Goal: Information Seeking & Learning: Learn about a topic

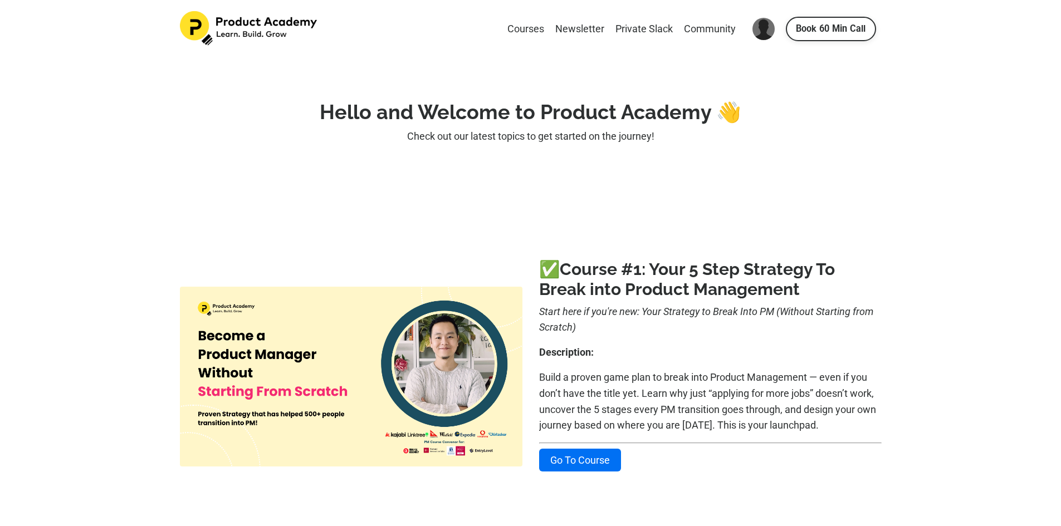
scroll to position [501, 0]
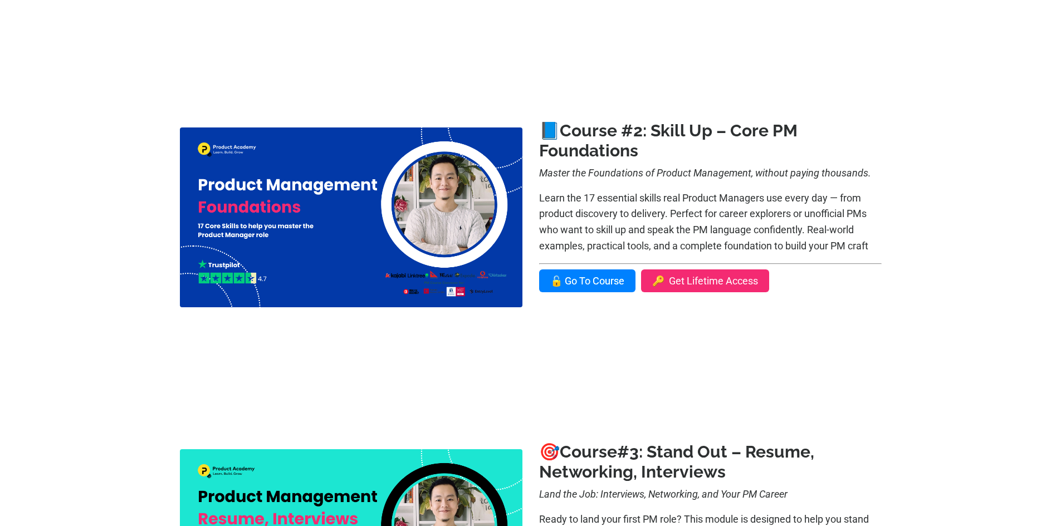
click at [602, 275] on link "🔓 Go To Course" at bounding box center [587, 281] width 96 height 23
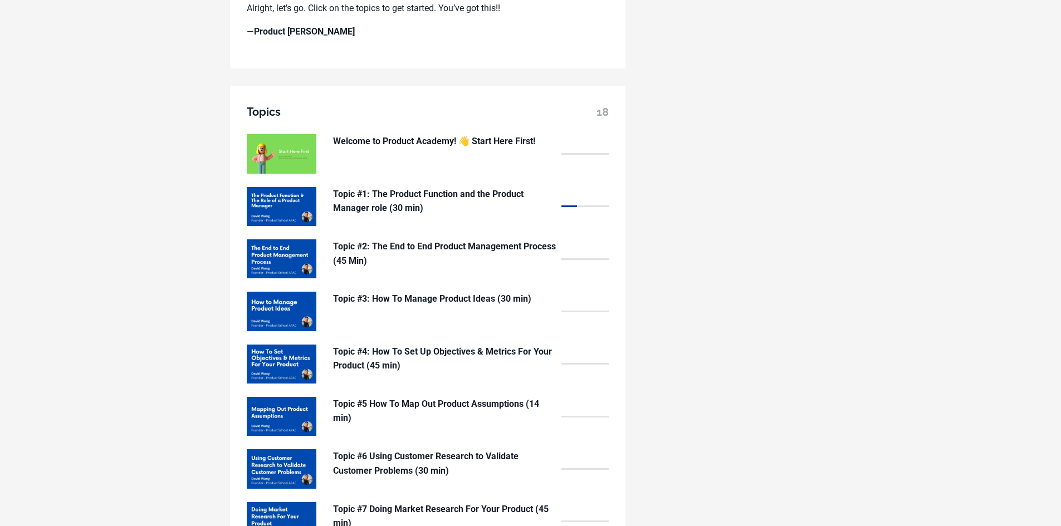
scroll to position [835, 0]
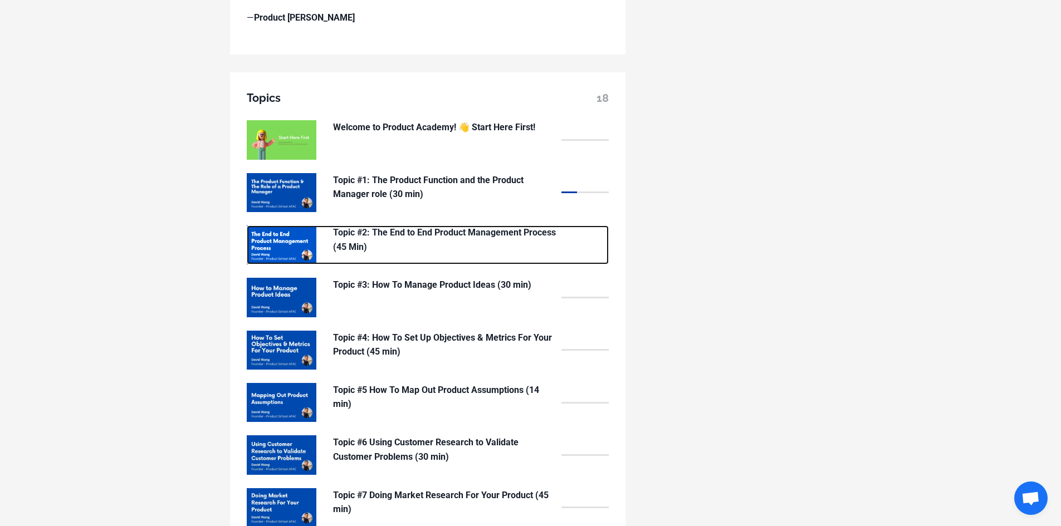
click at [362, 235] on p "Topic #2: The End to End Product Management Process (45 Min)" at bounding box center [444, 240] width 223 height 28
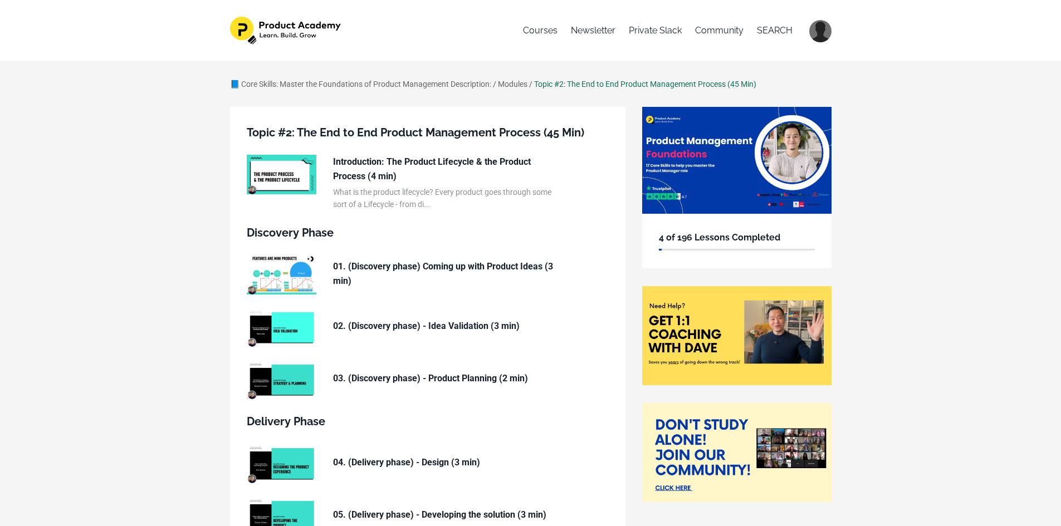
scroll to position [56, 0]
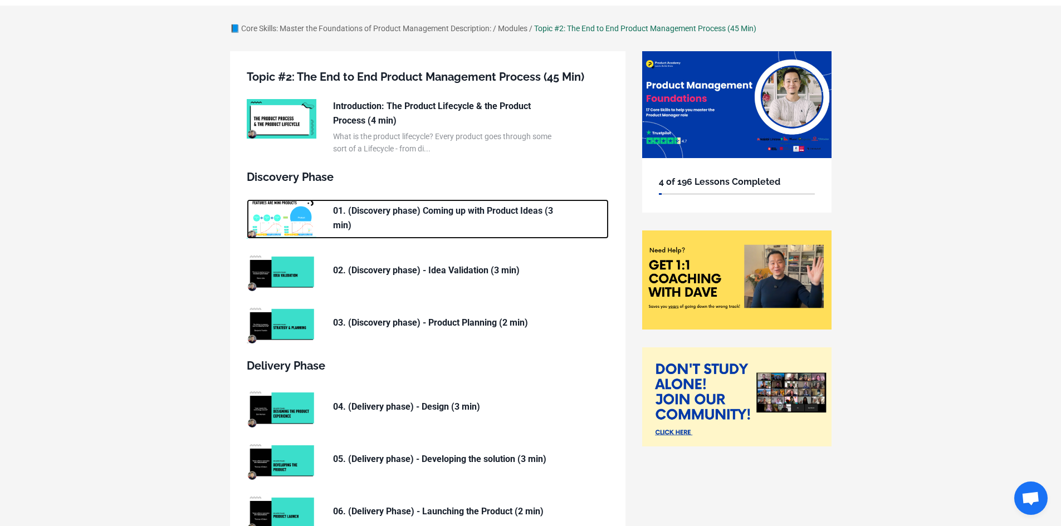
click at [418, 215] on p "01. (Discovery phase) Coming up with Product Ideas (3 min)" at bounding box center [444, 218] width 223 height 28
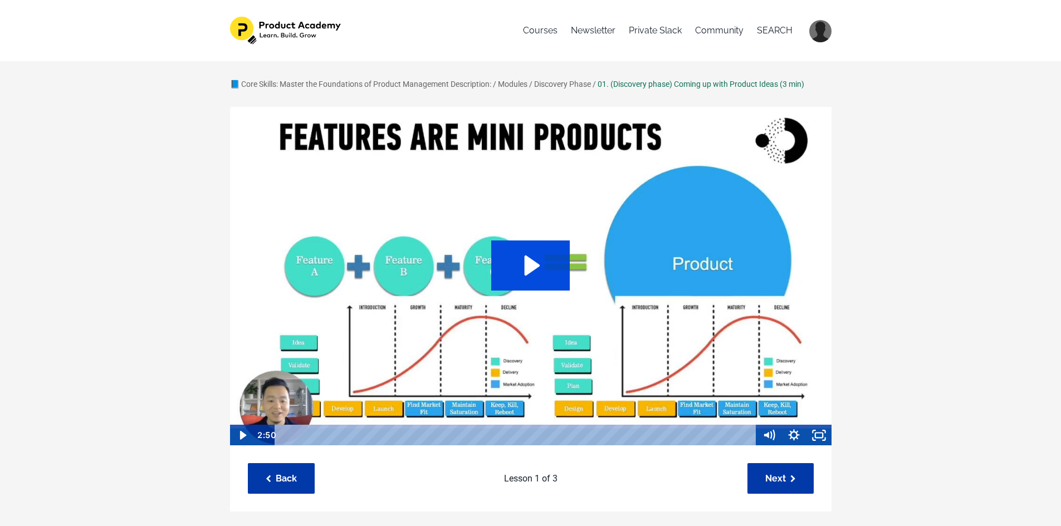
click at [540, 267] on icon "Play Video: sites/127338/video/IJ0BgdoRra0jfOv8c98A_Topic_03-02_Idea_stage.mp4" at bounding box center [530, 266] width 79 height 50
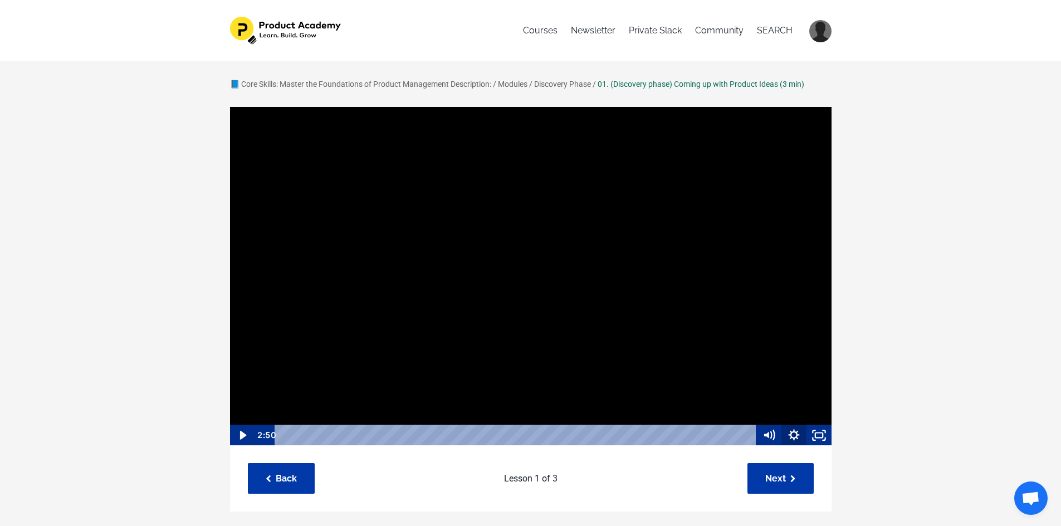
click at [796, 432] on icon "Show settings menu" at bounding box center [793, 434] width 11 height 11
click at [824, 397] on span "1x" at bounding box center [809, 392] width 31 height 21
click at [798, 352] on label "1.5x" at bounding box center [793, 351] width 75 height 22
click at [757, 340] on input "1.5x" at bounding box center [756, 340] width 1 height 1
radio input "true"
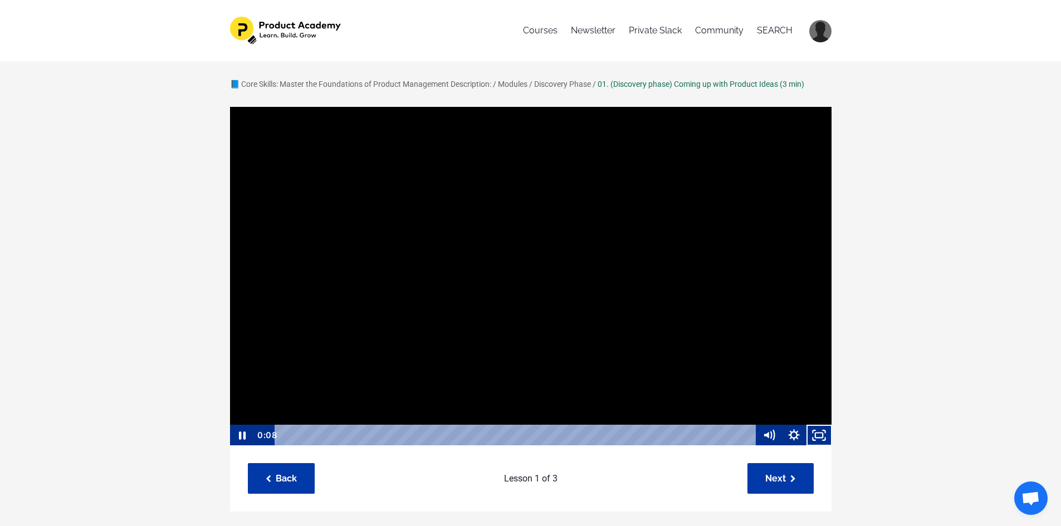
scroll to position [1, 0]
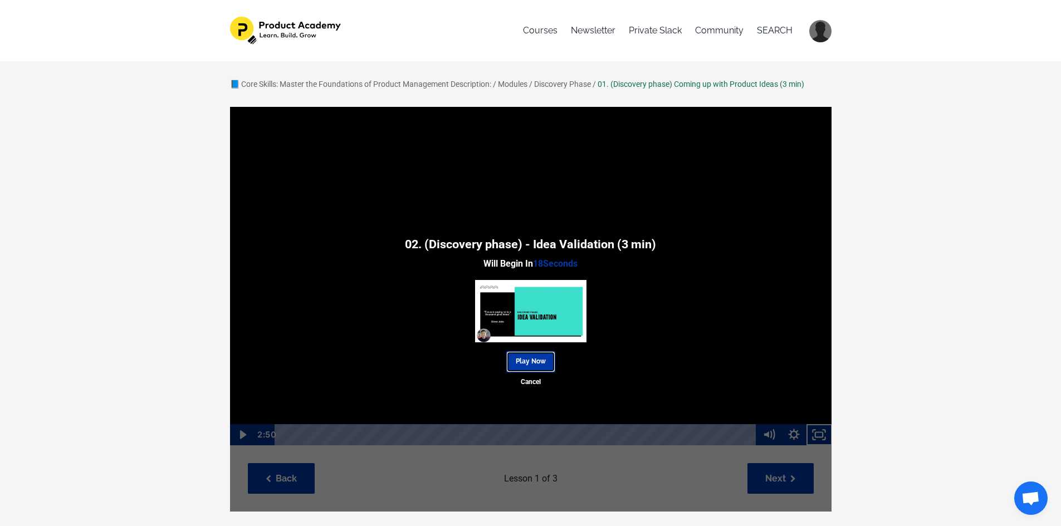
drag, startPoint x: 541, startPoint y: 360, endPoint x: 587, endPoint y: 355, distance: 46.5
click at [541, 360] on link "Play Now" at bounding box center [530, 361] width 49 height 21
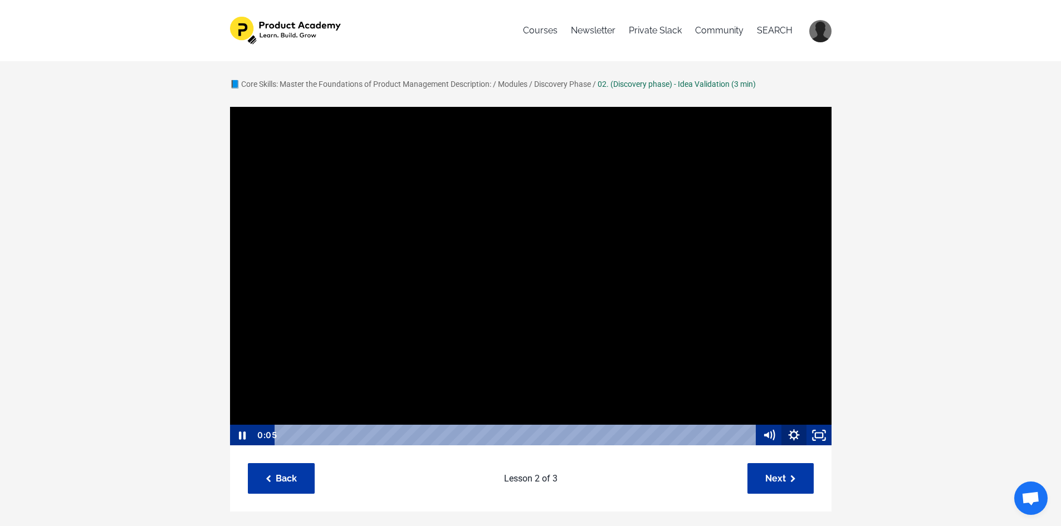
click at [796, 429] on icon "Show settings menu" at bounding box center [793, 435] width 25 height 21
click at [815, 391] on span "1x" at bounding box center [809, 392] width 31 height 21
click at [802, 370] on label "1.75x" at bounding box center [793, 372] width 75 height 22
click at [757, 361] on input "1.75x" at bounding box center [756, 361] width 1 height 1
radio input "true"
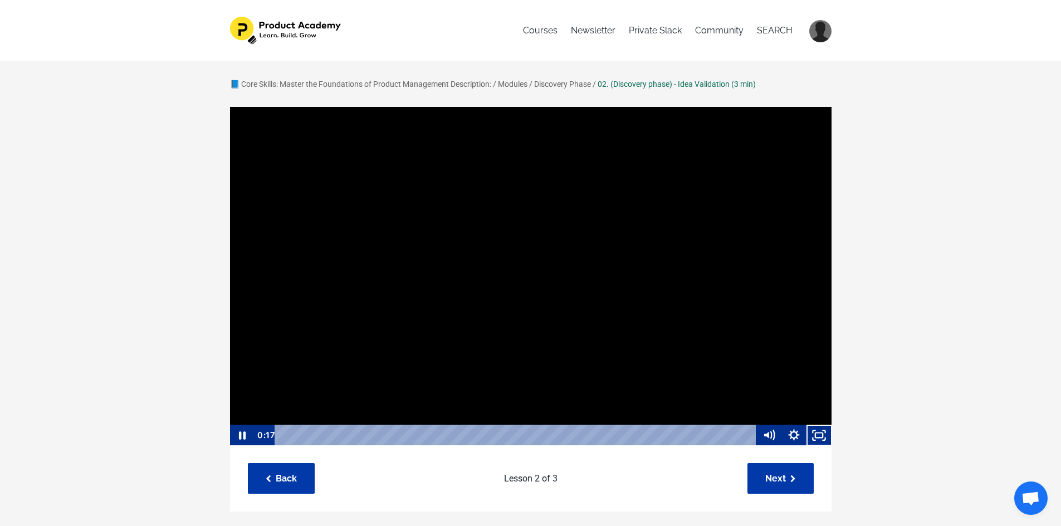
scroll to position [1, 0]
click at [633, 436] on div "Playbar" at bounding box center [516, 434] width 467 height 21
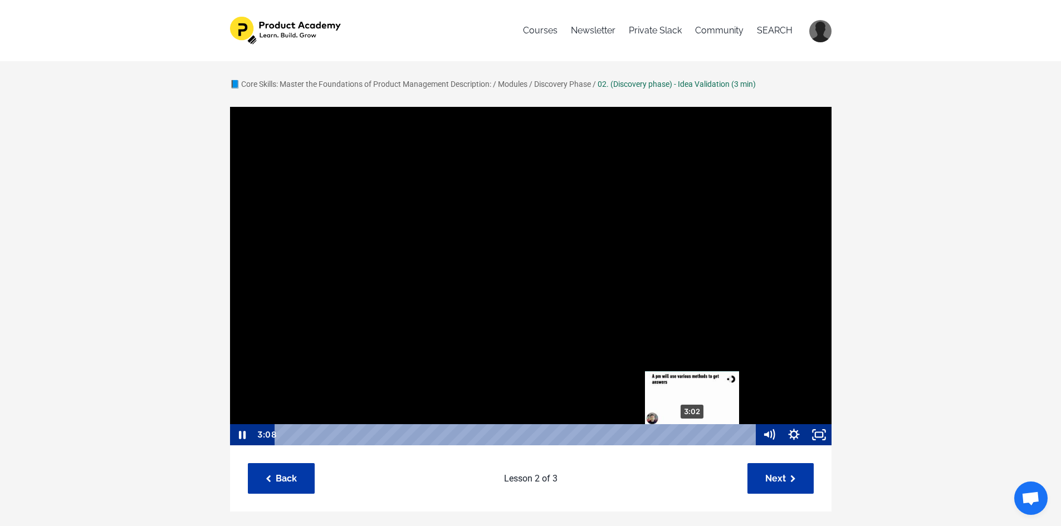
click at [691, 437] on div "3:02" at bounding box center [516, 434] width 467 height 21
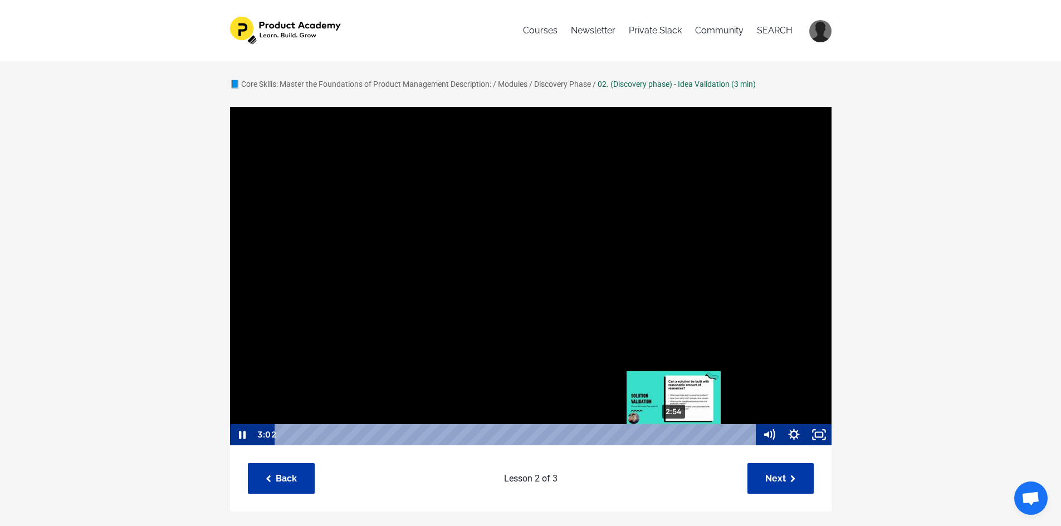
click at [673, 434] on div "2:54" at bounding box center [516, 434] width 467 height 21
click at [244, 434] on icon "Pause" at bounding box center [241, 435] width 7 height 8
click at [244, 434] on icon "Play Video" at bounding box center [242, 434] width 7 height 9
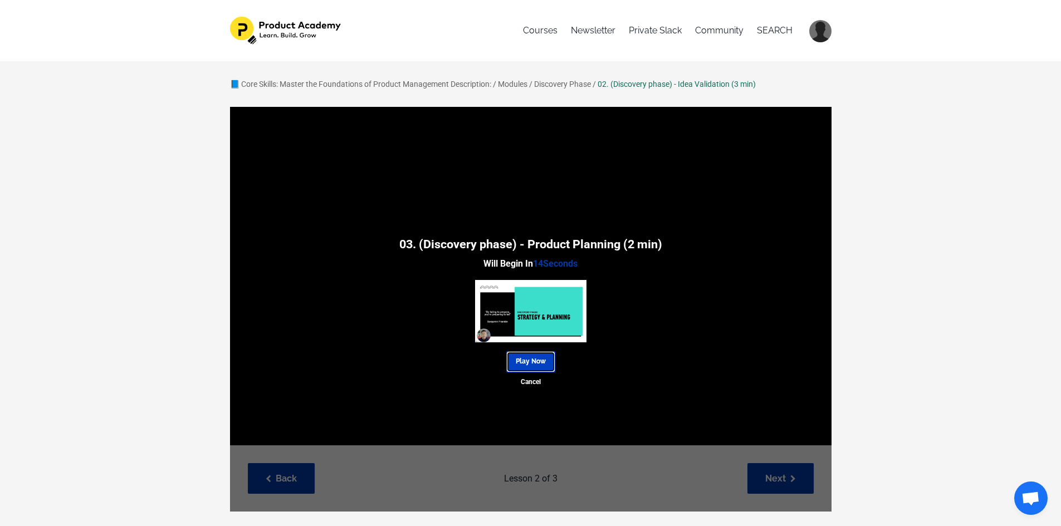
click at [543, 357] on link "Play Now" at bounding box center [530, 361] width 49 height 21
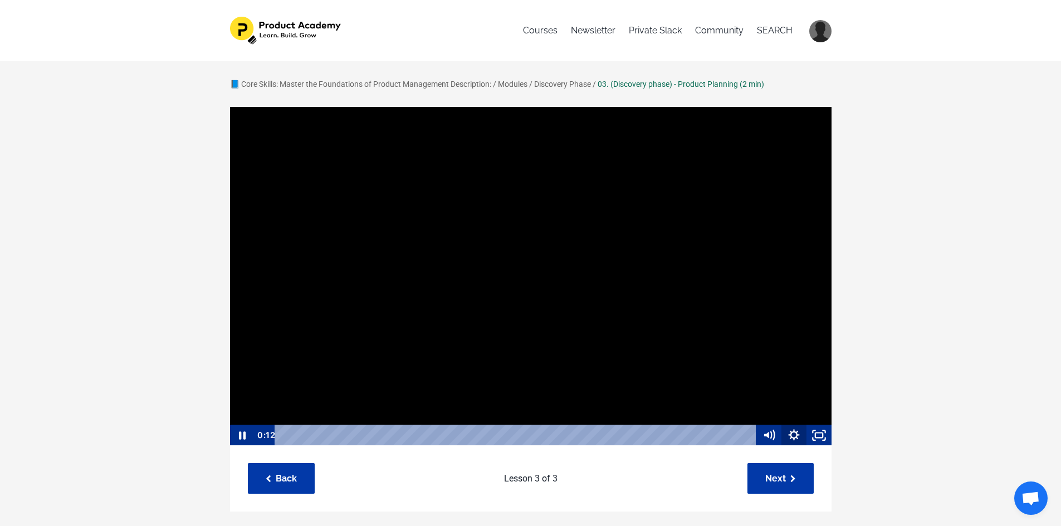
click at [795, 435] on icon "Show settings menu" at bounding box center [793, 435] width 25 height 21
click at [818, 391] on span "1x" at bounding box center [809, 392] width 31 height 21
click at [803, 329] on label "1.25x" at bounding box center [793, 329] width 75 height 22
click at [757, 319] on input "1.25x" at bounding box center [756, 318] width 1 height 1
radio input "true"
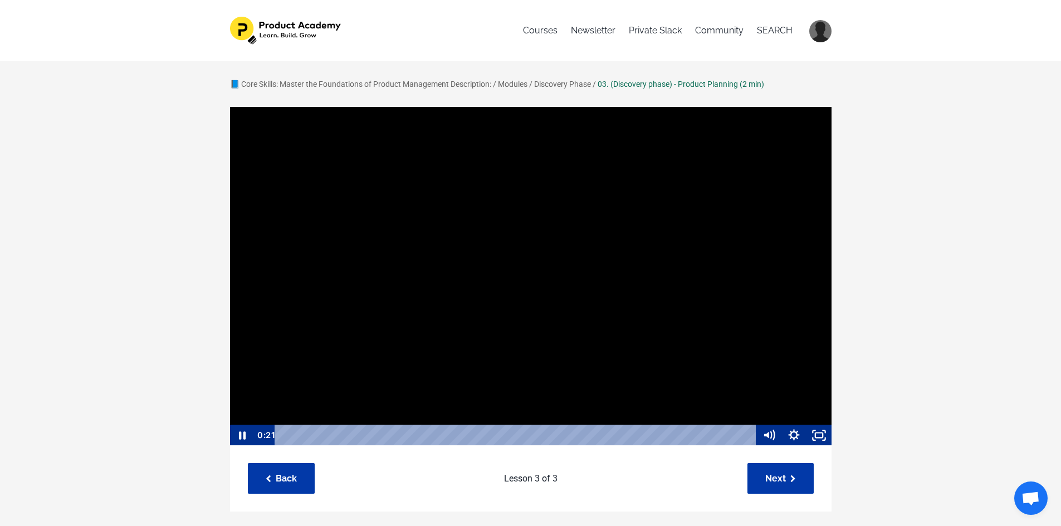
scroll to position [1, 0]
click at [240, 433] on icon "Pause" at bounding box center [241, 435] width 7 height 8
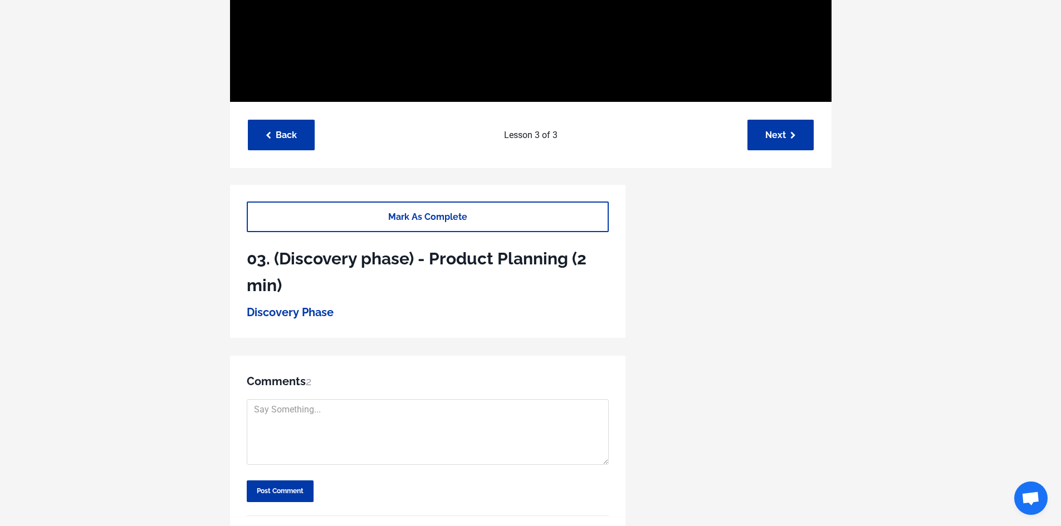
scroll to position [341, 0]
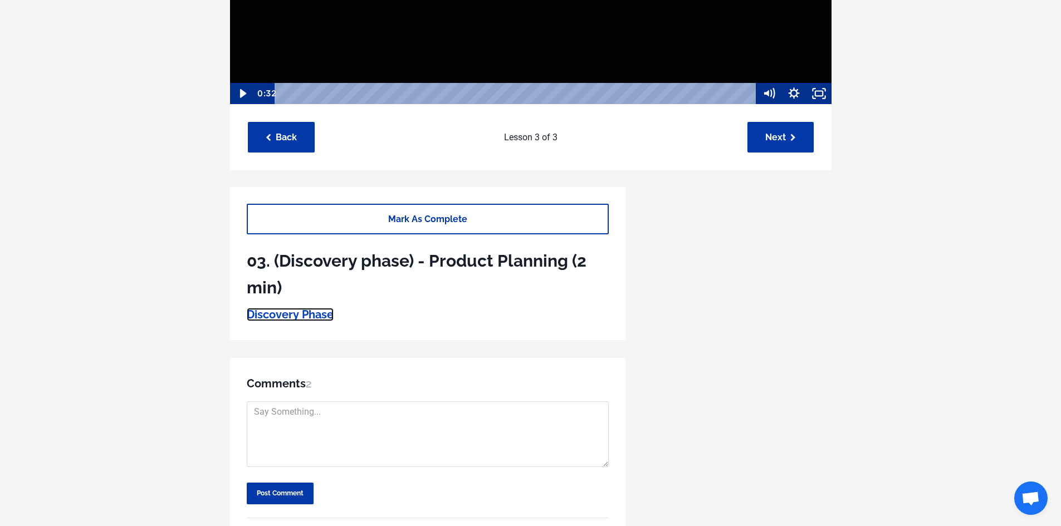
click at [305, 315] on link "Discovery Phase" at bounding box center [290, 314] width 87 height 13
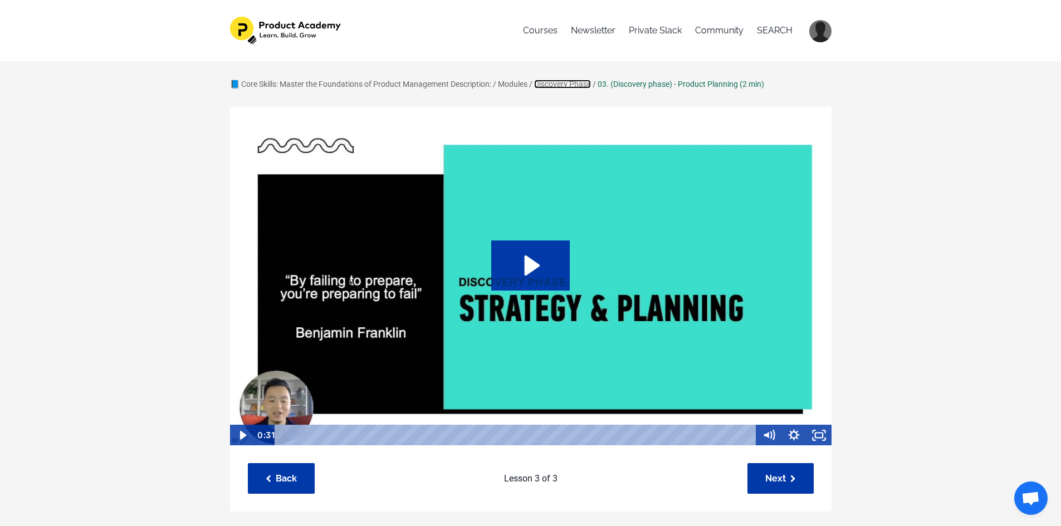
click at [571, 84] on link "Discovery Phase" at bounding box center [562, 84] width 57 height 9
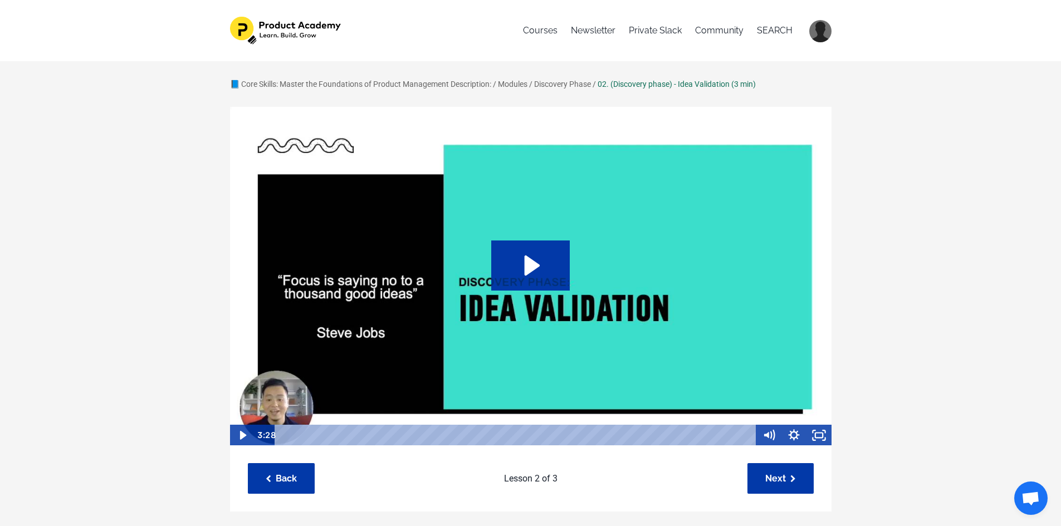
click at [386, 436] on div "Playbar" at bounding box center [516, 435] width 467 height 21
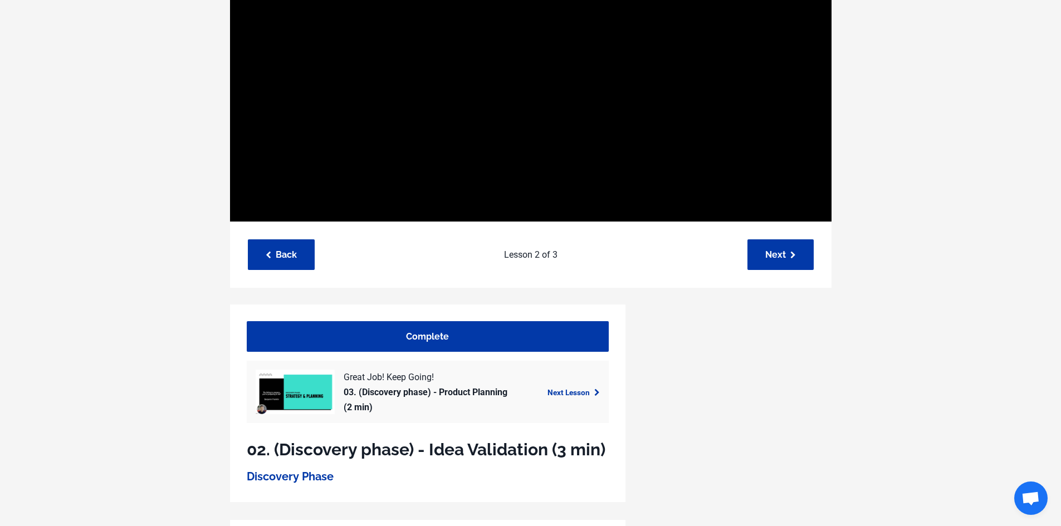
scroll to position [111, 0]
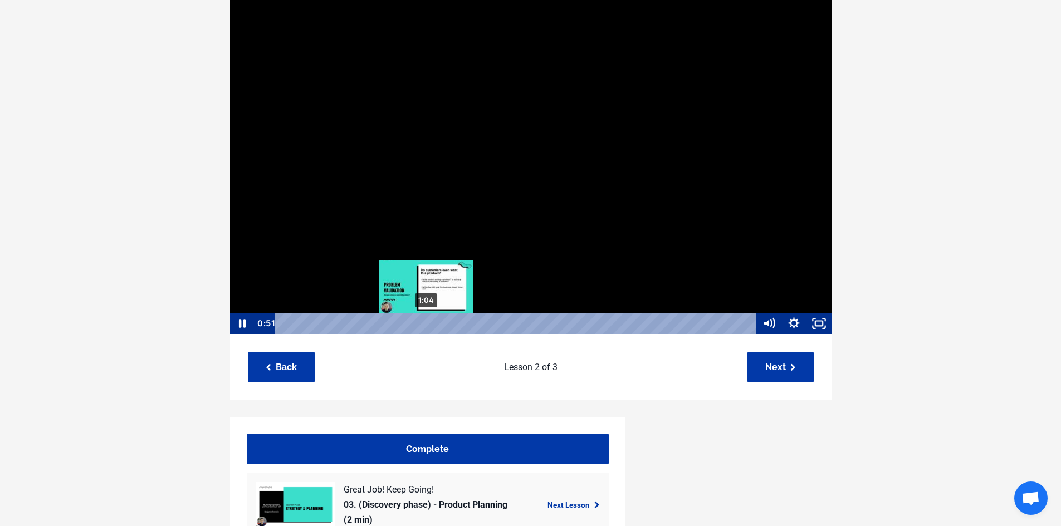
click at [425, 320] on div "1:04" at bounding box center [516, 323] width 467 height 21
click at [447, 321] on div "1:13" at bounding box center [516, 323] width 467 height 21
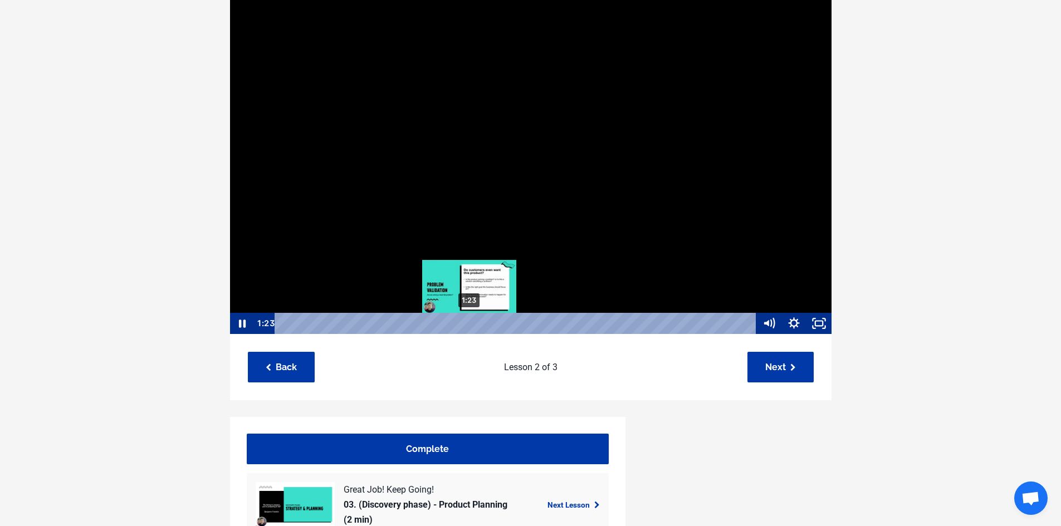
click at [470, 321] on div "1:23" at bounding box center [516, 323] width 467 height 21
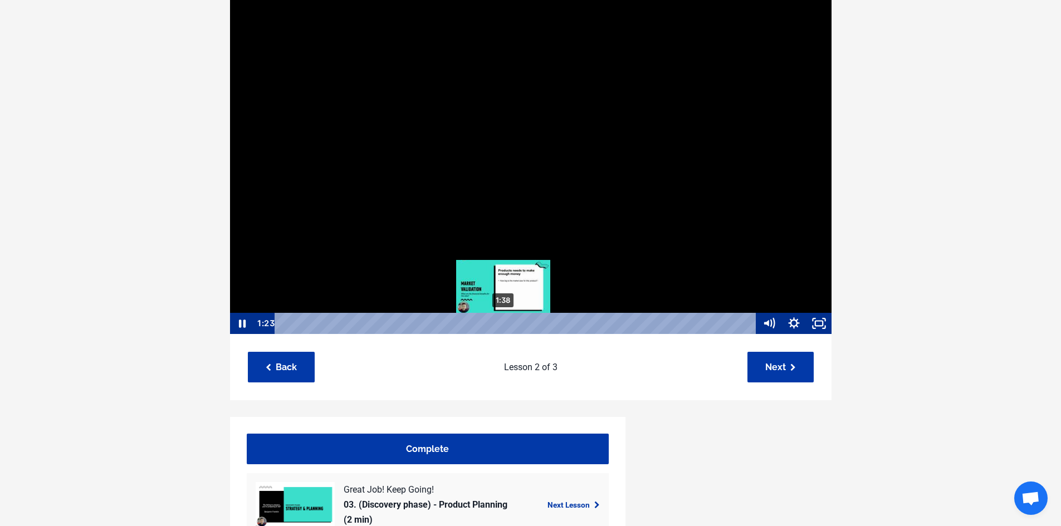
click at [503, 320] on div "1:38" at bounding box center [516, 323] width 467 height 21
click at [522, 320] on div "1:46" at bounding box center [516, 323] width 467 height 21
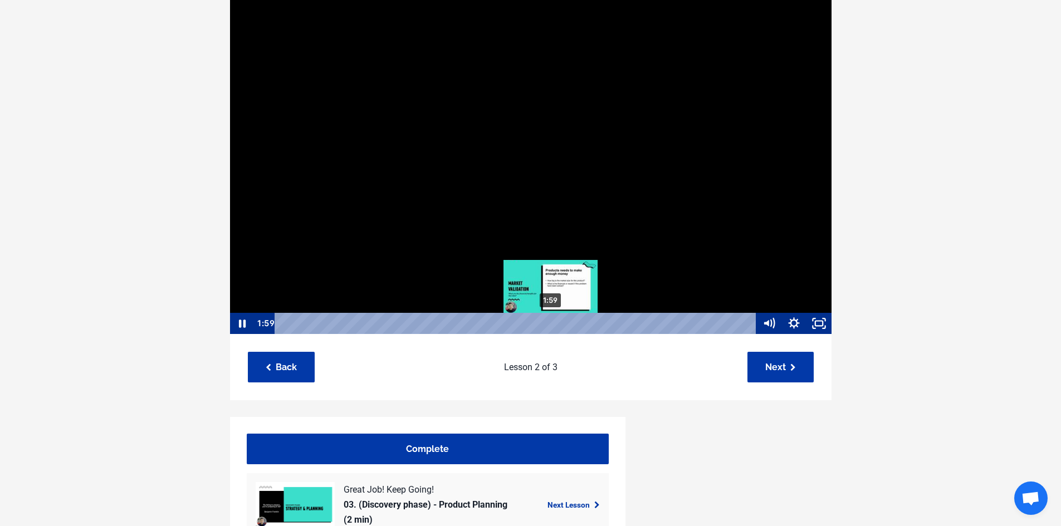
click at [551, 320] on div "1:59" at bounding box center [516, 323] width 467 height 21
click at [562, 320] on div "2:04" at bounding box center [516, 323] width 467 height 21
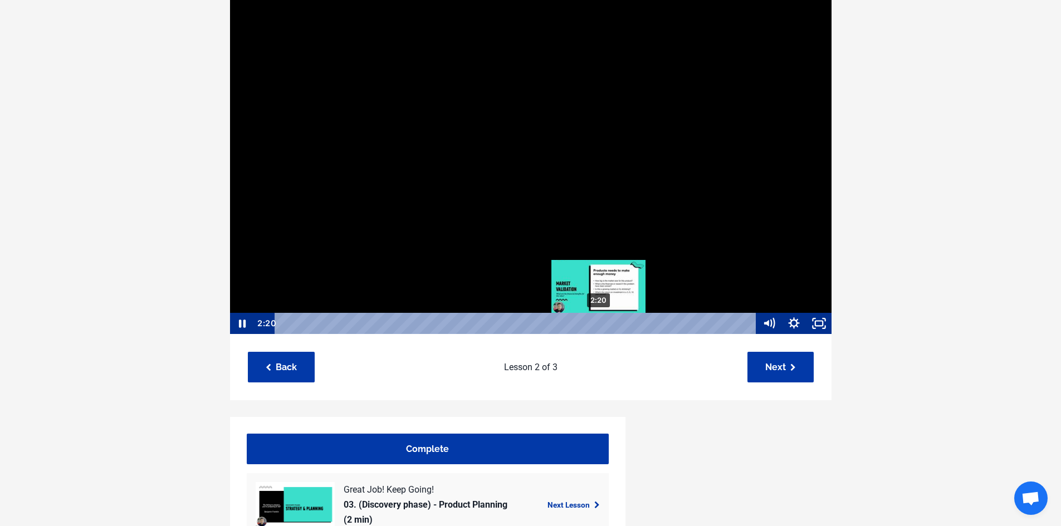
click at [599, 321] on div "2:20" at bounding box center [516, 323] width 467 height 21
click at [613, 320] on div "2:26" at bounding box center [516, 323] width 467 height 21
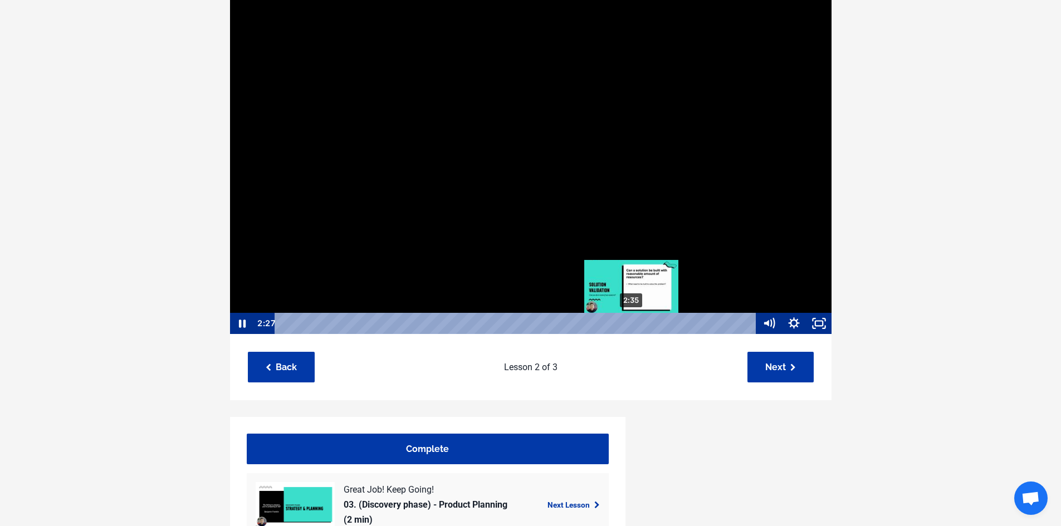
click at [632, 320] on div "2:35" at bounding box center [516, 323] width 467 height 21
click at [645, 320] on div "2:41" at bounding box center [516, 323] width 467 height 21
click at [662, 320] on div "2:46" at bounding box center [516, 323] width 467 height 21
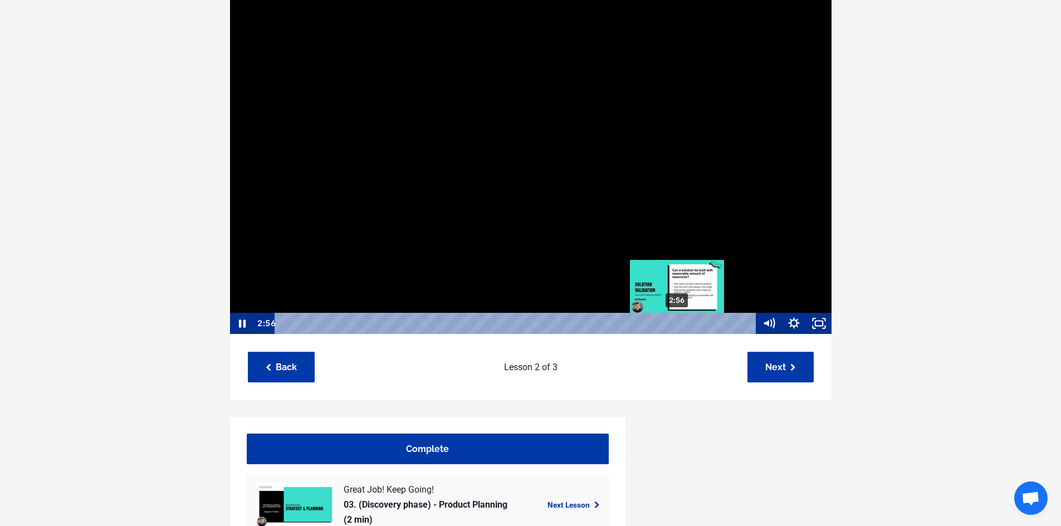
click at [678, 324] on div "2:56" at bounding box center [516, 323] width 467 height 21
click at [688, 324] on div "3:00" at bounding box center [516, 323] width 467 height 21
click at [239, 328] on icon "Pause" at bounding box center [242, 324] width 30 height 26
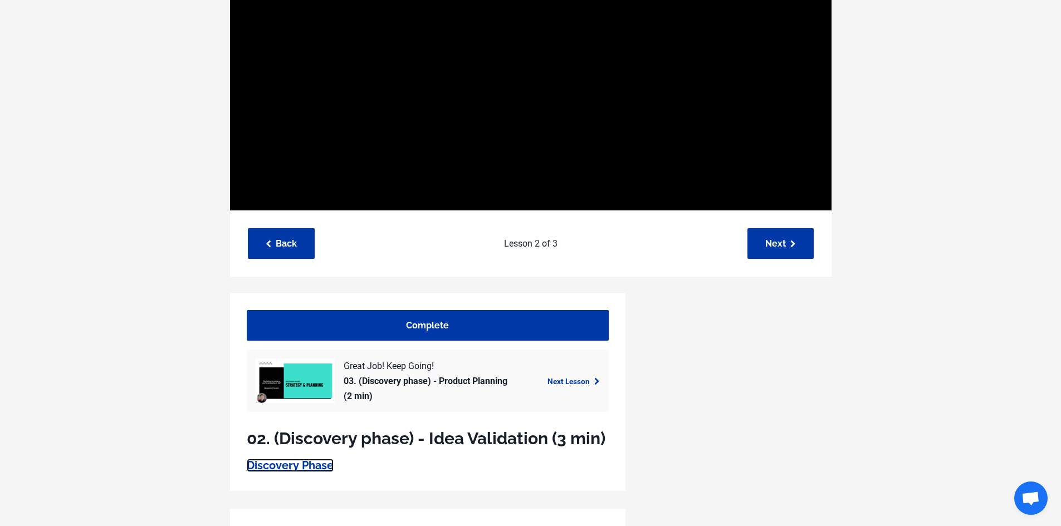
scroll to position [205, 0]
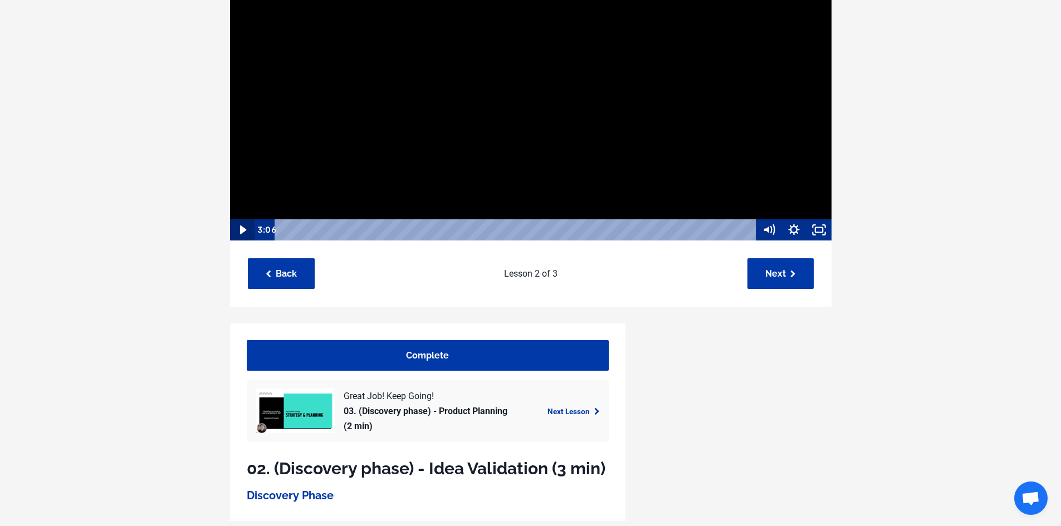
click at [241, 231] on icon "Play Video" at bounding box center [242, 230] width 7 height 9
click at [243, 229] on icon "Pause" at bounding box center [241, 229] width 25 height 21
click at [816, 230] on icon "Fullscreen" at bounding box center [818, 229] width 25 height 21
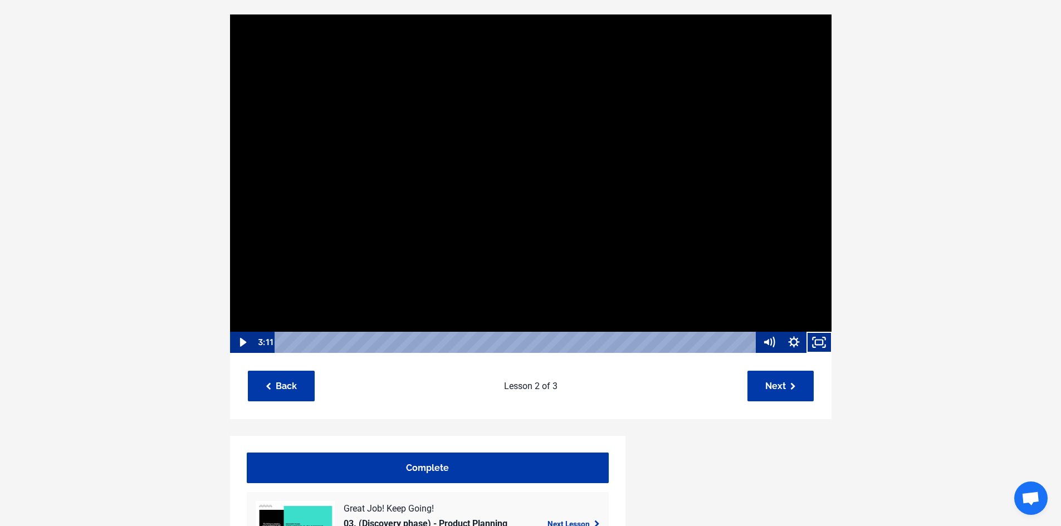
scroll to position [0, 0]
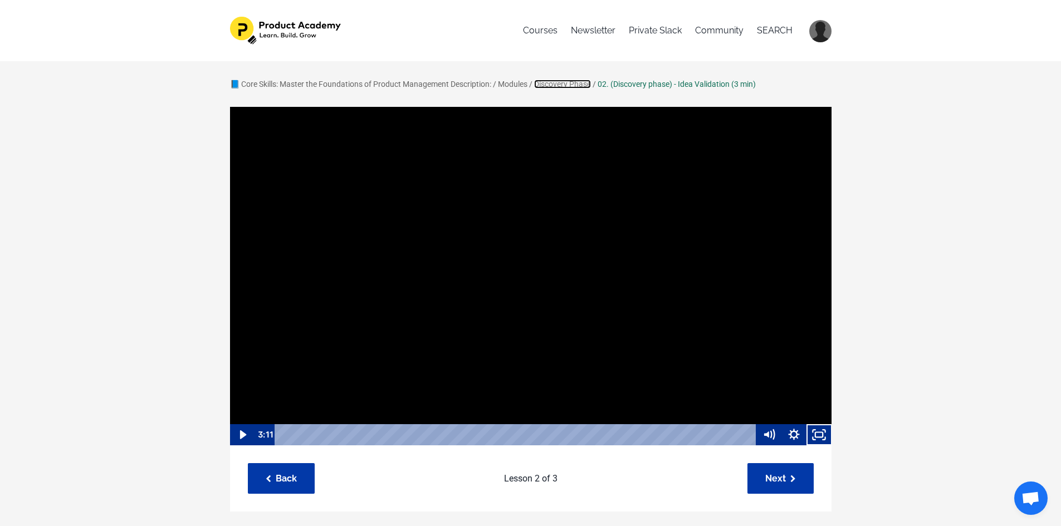
click at [562, 81] on link "Discovery Phase" at bounding box center [562, 84] width 57 height 9
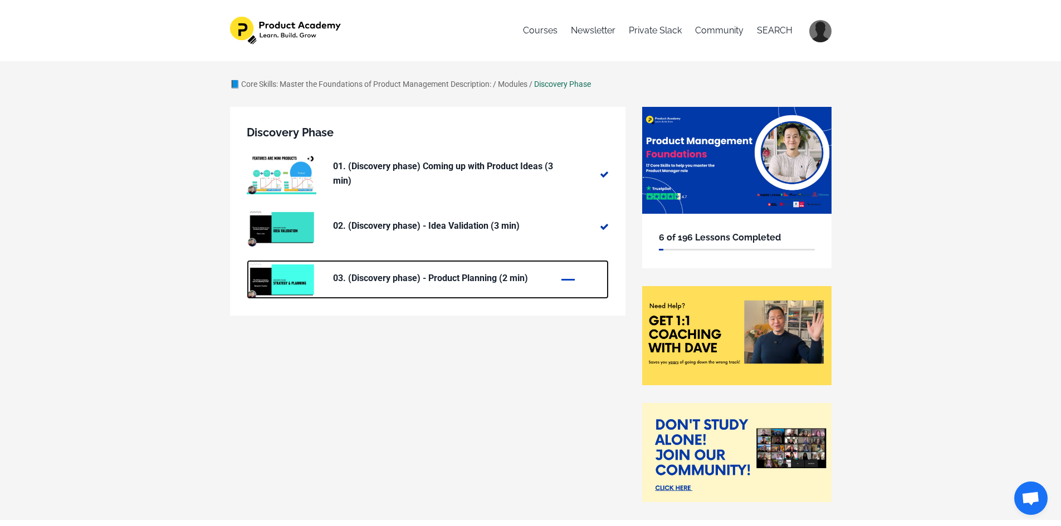
click at [439, 281] on p "03. (Discovery phase) - Product Planning (2 min)" at bounding box center [444, 278] width 223 height 14
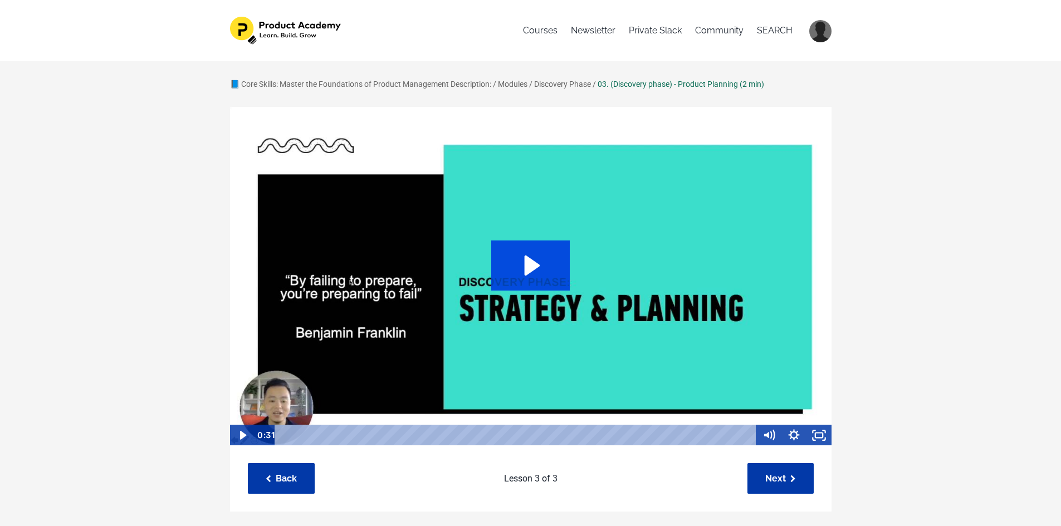
click at [538, 262] on icon "Play Video: sites/127338/video/ACBQmplEQnio427SjgU7_Topic_03-04_-_Planning_.mp4" at bounding box center [530, 266] width 79 height 50
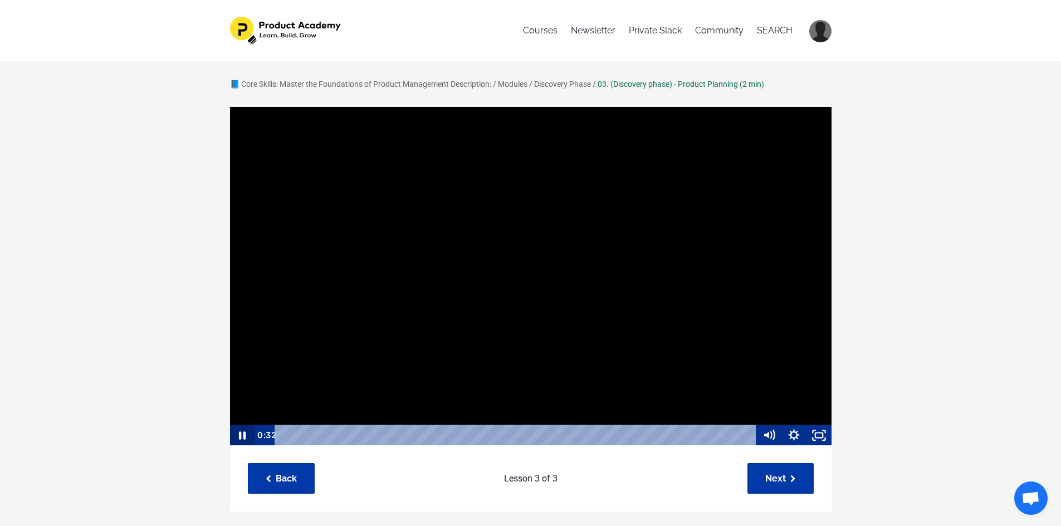
click at [242, 436] on icon "Pause" at bounding box center [241, 435] width 25 height 21
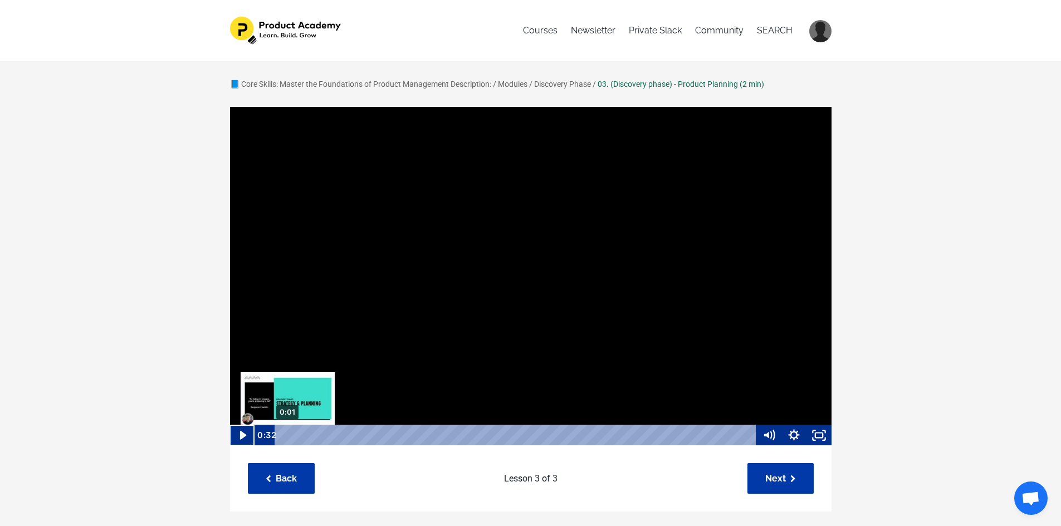
click at [287, 437] on div "0:01" at bounding box center [516, 435] width 467 height 21
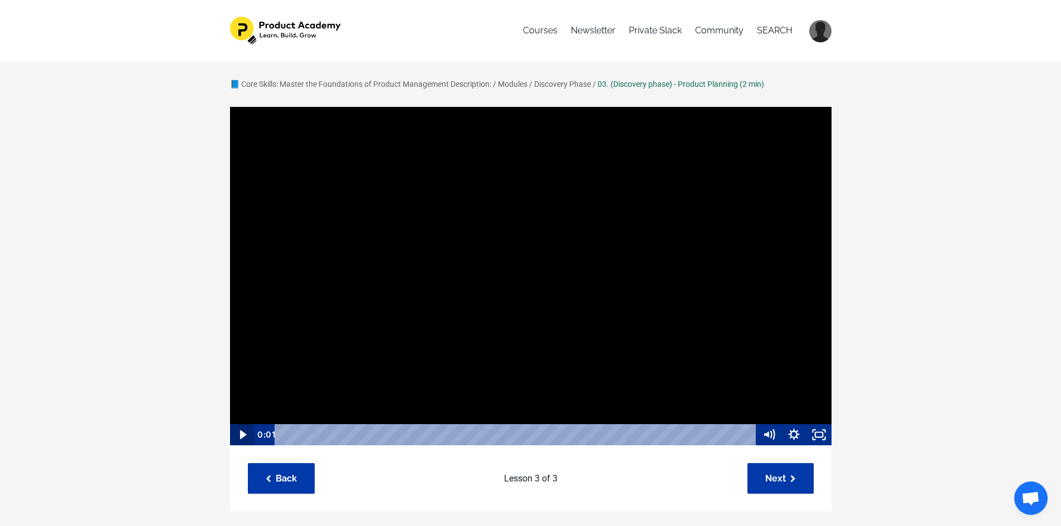
click at [241, 437] on icon "Play Video" at bounding box center [242, 434] width 7 height 9
click at [241, 437] on icon "Pause" at bounding box center [241, 435] width 7 height 8
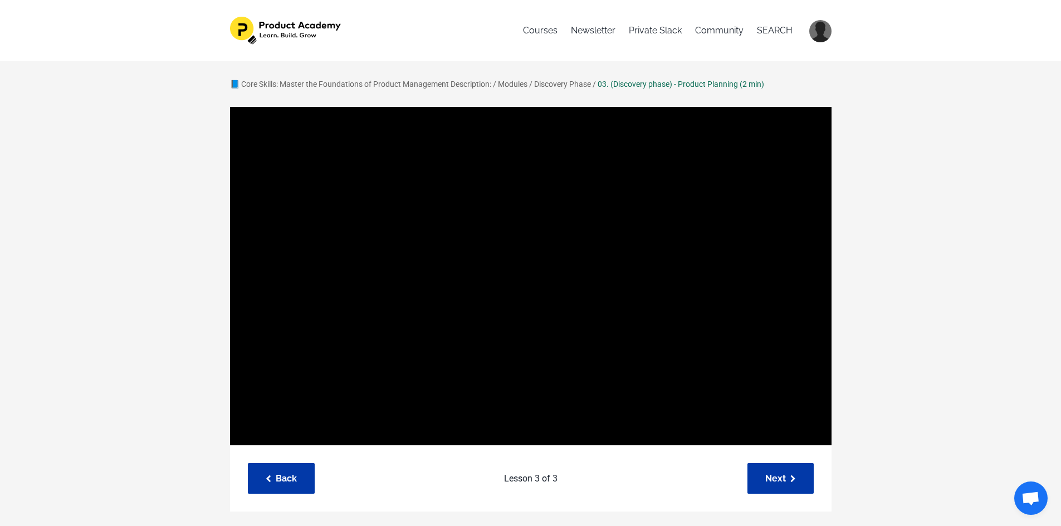
click at [556, 90] on div "Discovery Phase" at bounding box center [562, 84] width 57 height 12
click at [522, 84] on link "Modules" at bounding box center [513, 84] width 30 height 9
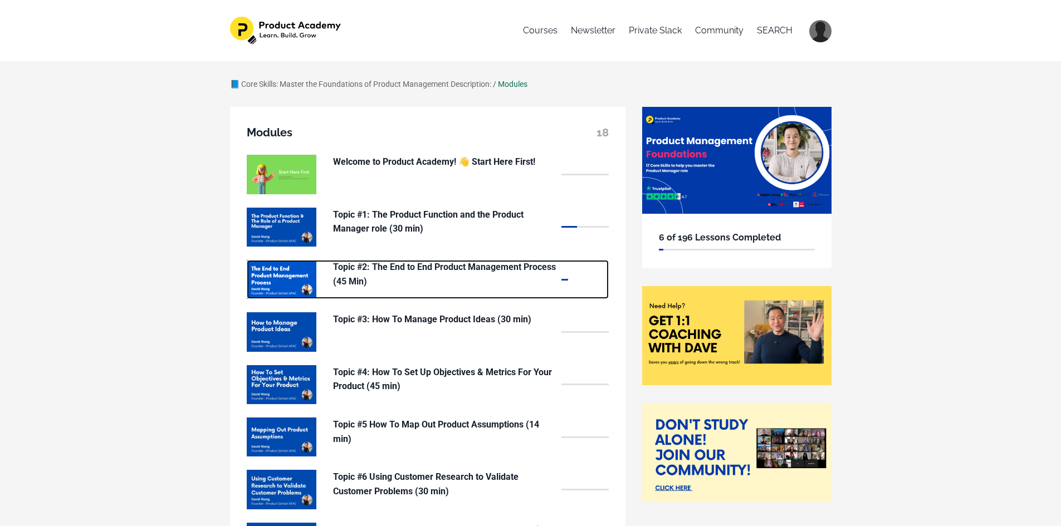
click at [481, 272] on p "Topic #2: The End to End Product Management Process (45 Min)" at bounding box center [444, 274] width 223 height 28
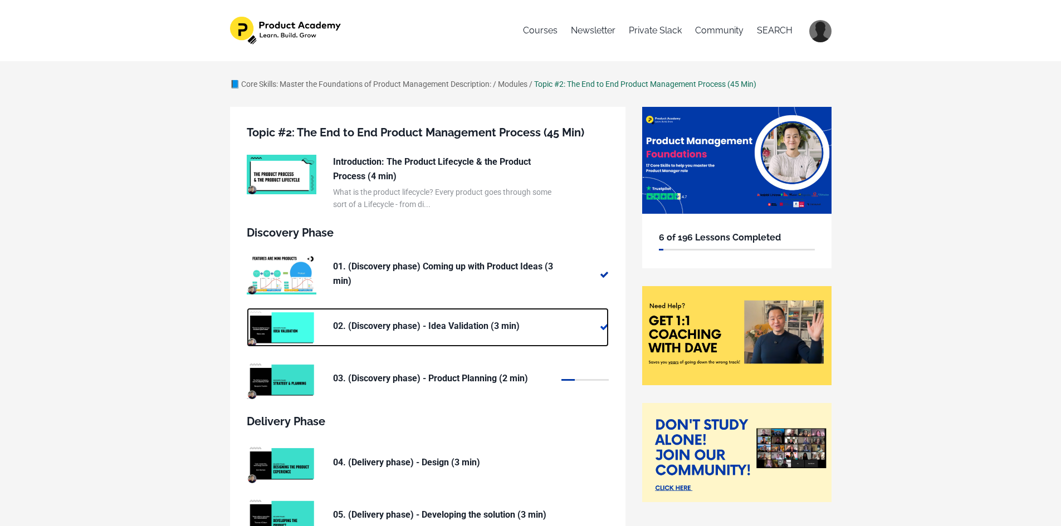
click at [473, 331] on p "02. (Discovery phase) - Idea Validation (3 min)" at bounding box center [444, 326] width 223 height 14
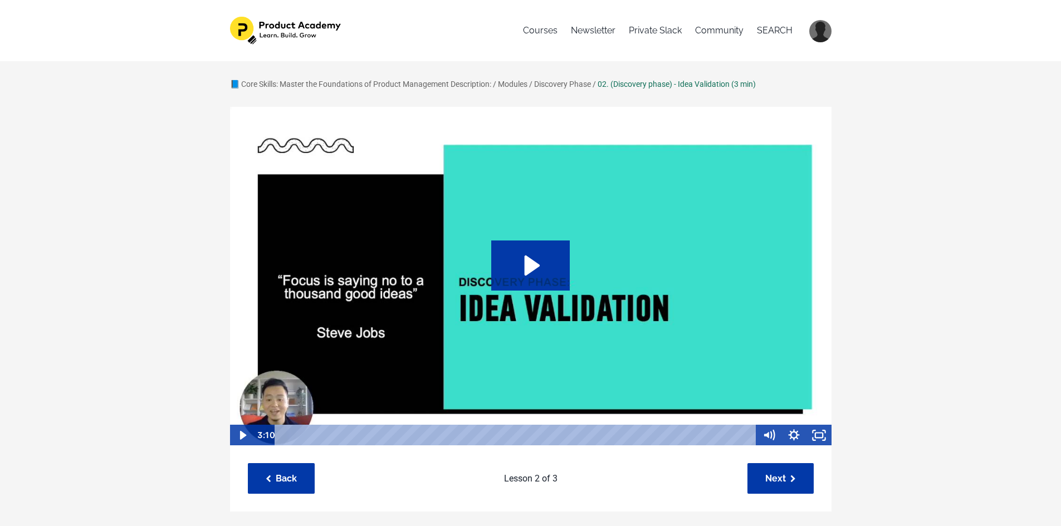
click at [527, 261] on icon "Play Video: sites/127338/video/0XySj908QViGKiqNu1VR_Topic_03-03_Idea_validation…" at bounding box center [533, 266] width 16 height 20
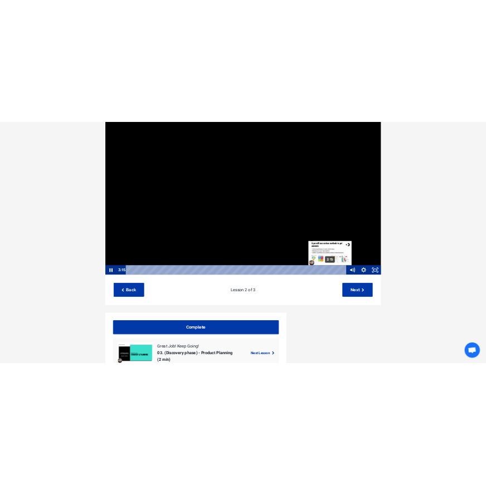
scroll to position [1, 0]
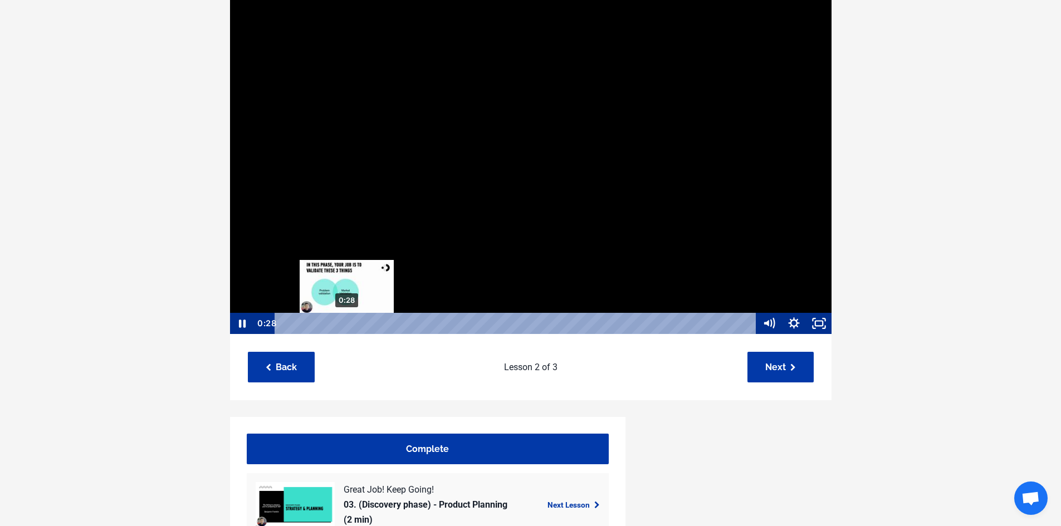
click at [347, 329] on div "0:28" at bounding box center [516, 323] width 467 height 21
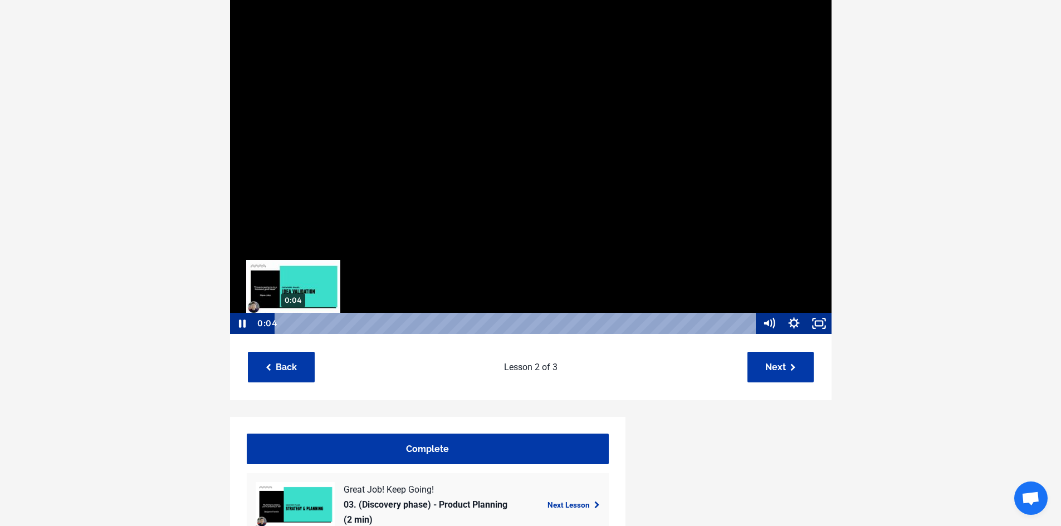
drag, startPoint x: 355, startPoint y: 322, endPoint x: 292, endPoint y: 324, distance: 62.4
click at [292, 324] on div "Playbar" at bounding box center [293, 323] width 7 height 7
click at [242, 324] on icon "Pause" at bounding box center [241, 323] width 25 height 21
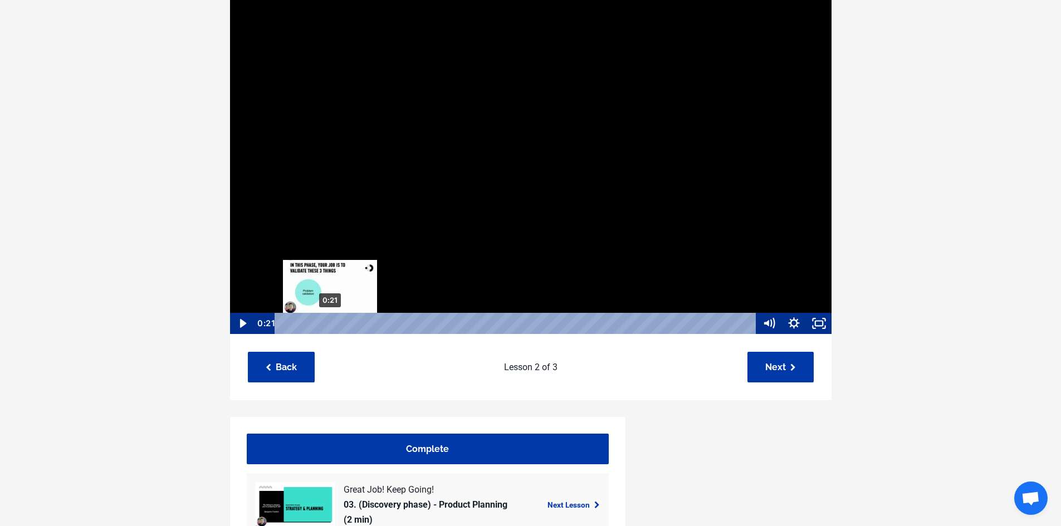
drag, startPoint x: 351, startPoint y: 322, endPoint x: 330, endPoint y: 324, distance: 20.7
click at [330, 324] on div "Playbar" at bounding box center [330, 323] width 7 height 7
click at [238, 326] on icon "Play Video" at bounding box center [243, 324] width 30 height 26
click at [235, 325] on icon "Pause" at bounding box center [241, 323] width 25 height 21
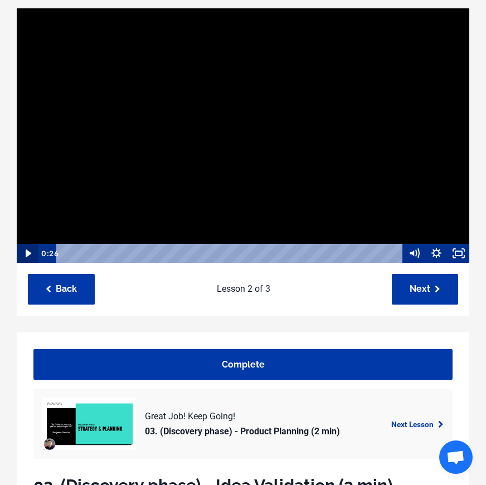
click at [22, 253] on icon "Play Video" at bounding box center [28, 253] width 22 height 19
click at [23, 254] on icon "Pause" at bounding box center [27, 253] width 27 height 23
click at [25, 251] on icon "Play Video" at bounding box center [28, 253] width 22 height 19
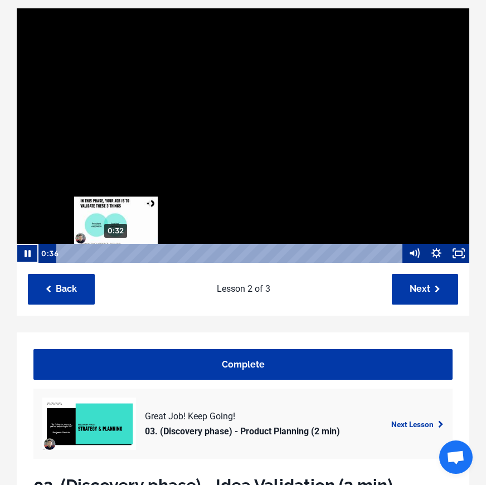
click at [116, 254] on div "0:32" at bounding box center [231, 253] width 332 height 19
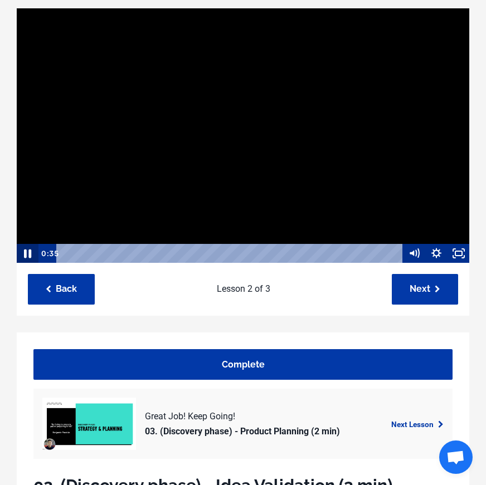
click at [30, 257] on icon "Pause" at bounding box center [27, 253] width 7 height 9
click at [25, 254] on icon "Play Video" at bounding box center [28, 253] width 22 height 19
click at [27, 249] on icon "Pause" at bounding box center [27, 253] width 22 height 19
click at [23, 255] on icon "Play Video" at bounding box center [28, 253] width 22 height 19
click at [29, 252] on icon "Pause" at bounding box center [27, 253] width 7 height 9
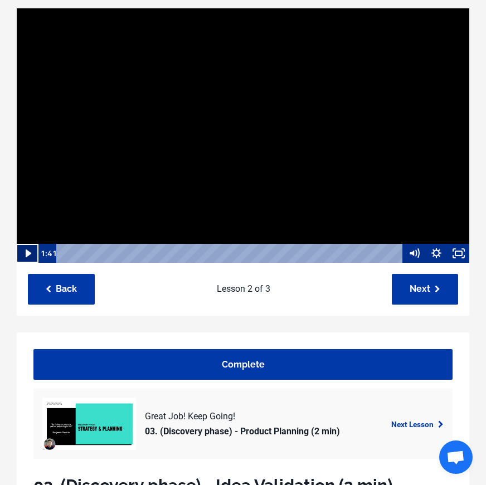
click at [25, 254] on icon "Play Video" at bounding box center [28, 253] width 22 height 19
click at [25, 256] on icon "Pause" at bounding box center [28, 253] width 6 height 7
click at [27, 254] on icon "Play Video" at bounding box center [28, 253] width 6 height 8
click at [27, 254] on icon "Pause" at bounding box center [27, 253] width 27 height 23
click at [31, 252] on icon "Play Video" at bounding box center [28, 253] width 22 height 19
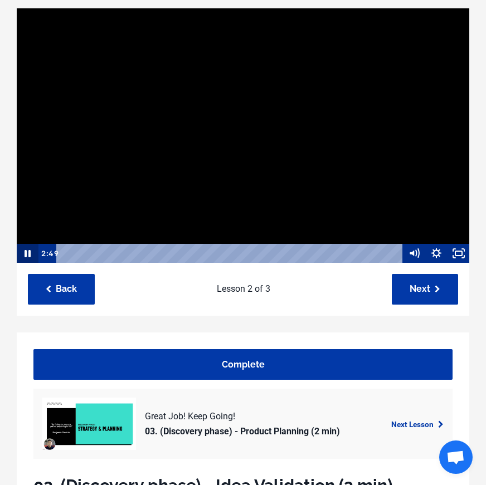
click at [28, 256] on icon "Pause" at bounding box center [27, 253] width 22 height 19
click at [27, 256] on icon "Play Video" at bounding box center [28, 252] width 7 height 9
click at [26, 255] on icon "Pause" at bounding box center [27, 253] width 7 height 9
drag, startPoint x: 26, startPoint y: 259, endPoint x: 37, endPoint y: 258, distance: 11.3
click at [26, 259] on icon "Play Video" at bounding box center [28, 253] width 22 height 19
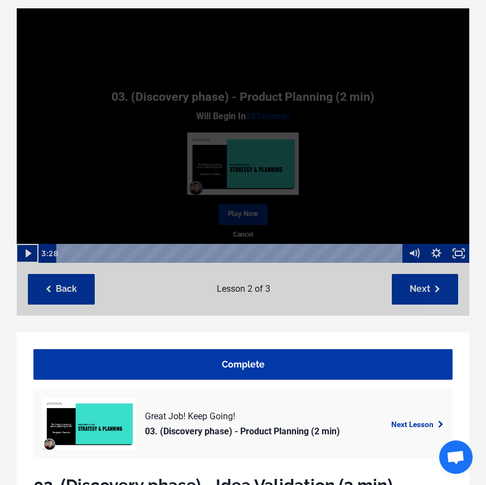
click at [383, 253] on div "03. (Discovery phase) - Product Planning (2 min) Will Begin In 20 Seconds Play …" at bounding box center [243, 161] width 452 height 307
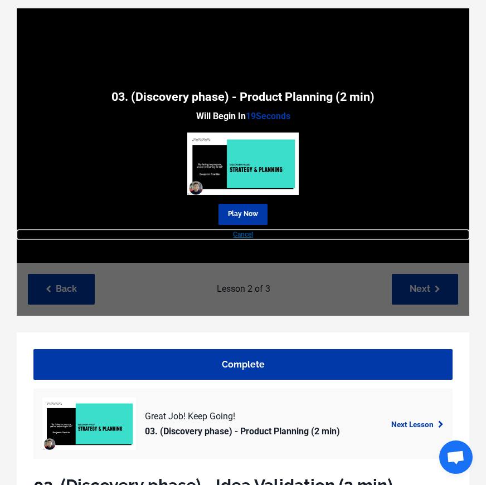
click at [244, 233] on link "Cancel" at bounding box center [243, 234] width 452 height 11
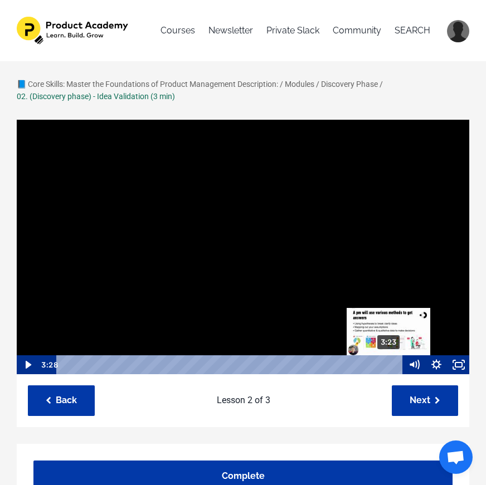
click at [389, 364] on div "3:23" at bounding box center [231, 364] width 332 height 19
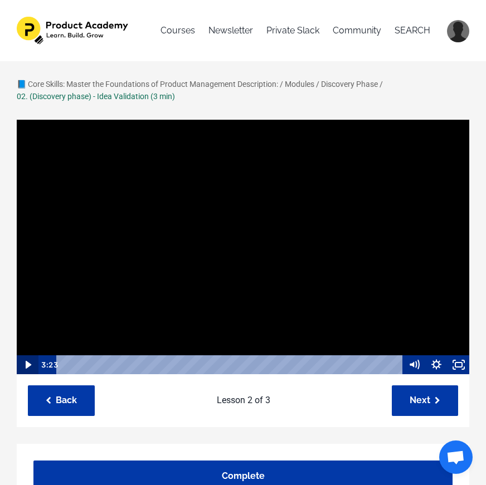
click at [27, 364] on icon "Play Video" at bounding box center [28, 364] width 6 height 8
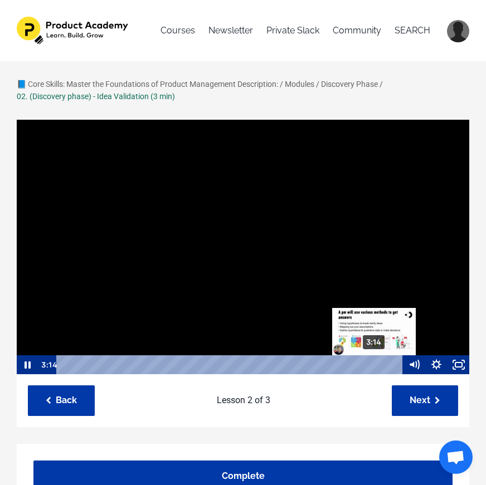
click at [374, 364] on div "3:14" at bounding box center [231, 364] width 332 height 19
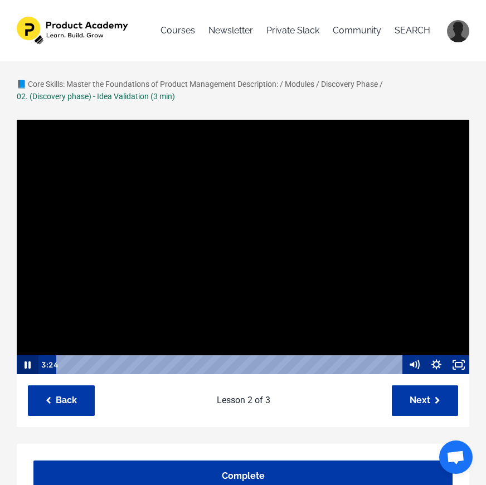
click at [22, 366] on icon "Pause" at bounding box center [27, 364] width 22 height 19
click at [344, 83] on link "Discovery Phase" at bounding box center [349, 84] width 57 height 9
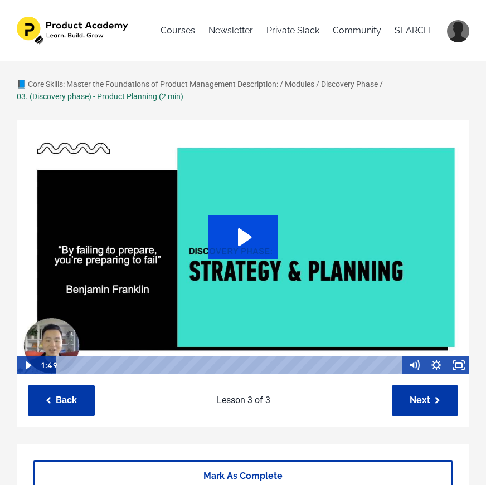
click at [242, 232] on icon "Play Video: sites/127338/video/ACBQmplEQnio427SjgU7_Topic_03-04_-_Planning_.mp4" at bounding box center [244, 237] width 13 height 18
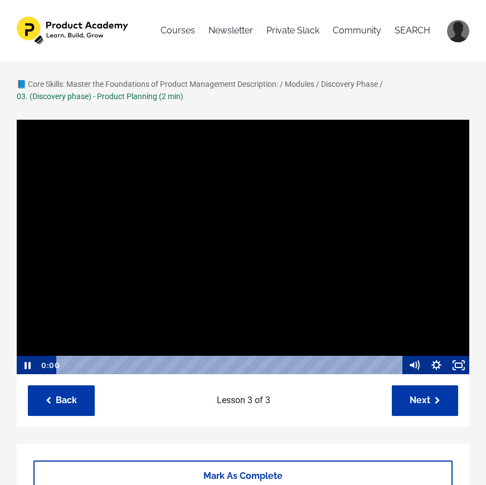
click at [188, 365] on div "Playbar" at bounding box center [231, 365] width 332 height 19
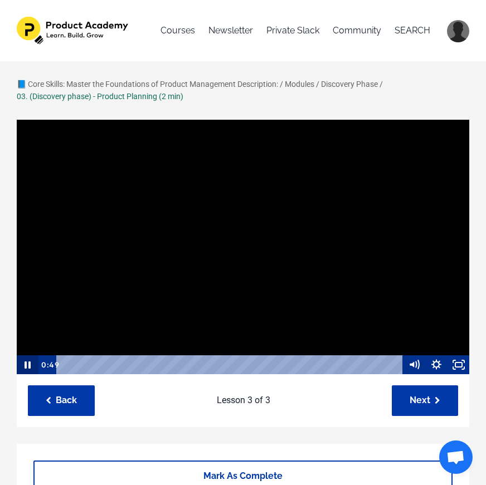
click at [28, 366] on icon "Pause" at bounding box center [27, 364] width 22 height 19
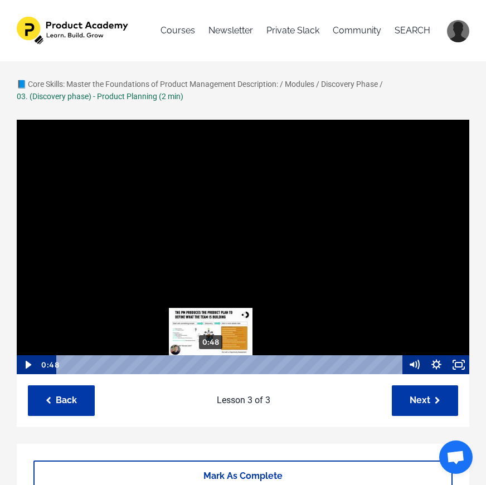
click at [210, 367] on div "Playbar" at bounding box center [210, 364] width 6 height 6
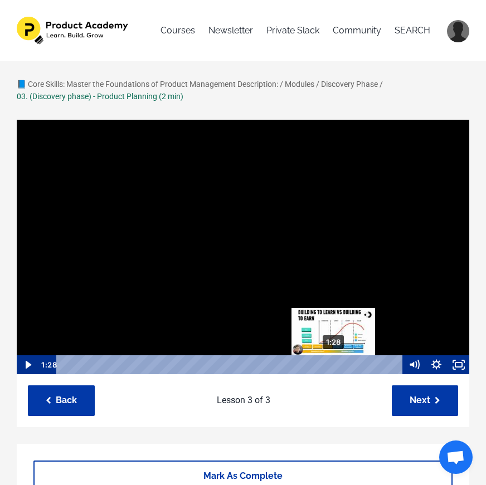
click at [334, 366] on div "1:28" at bounding box center [231, 364] width 332 height 19
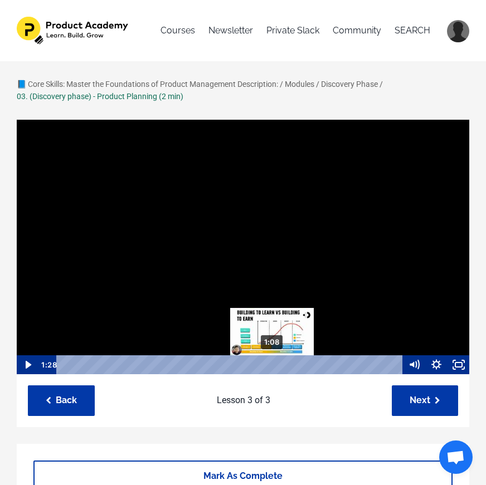
click at [268, 366] on div "1:08" at bounding box center [231, 364] width 332 height 19
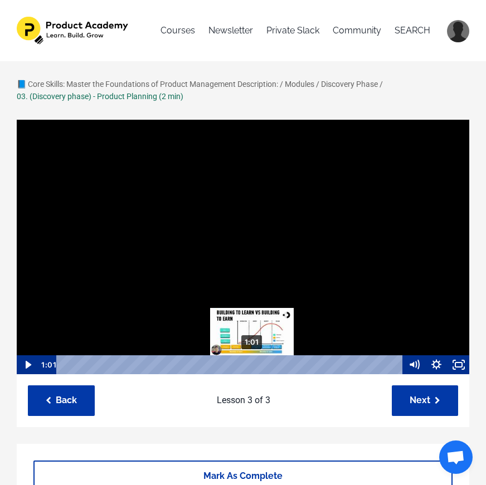
click at [252, 366] on div "1:01" at bounding box center [231, 364] width 332 height 19
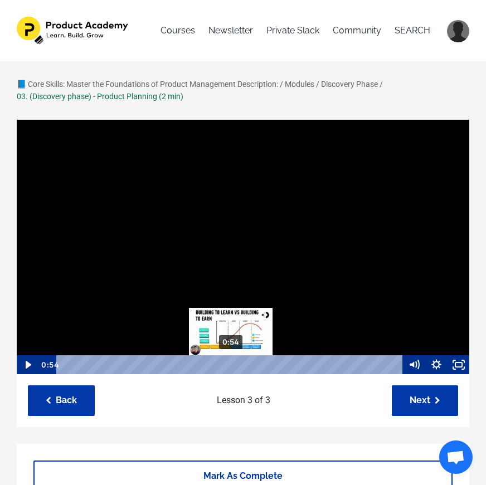
click at [231, 367] on div "0:54" at bounding box center [231, 364] width 332 height 19
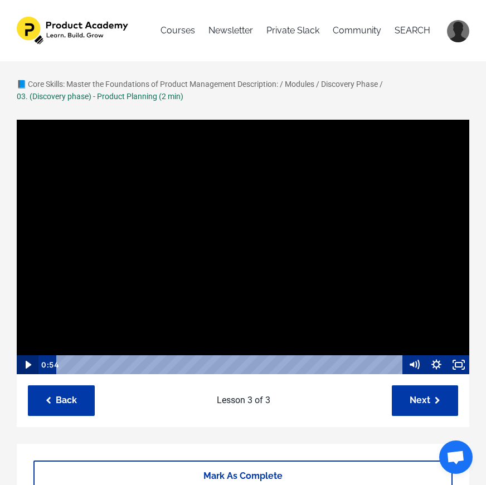
click at [30, 366] on icon "Play Video" at bounding box center [28, 364] width 22 height 19
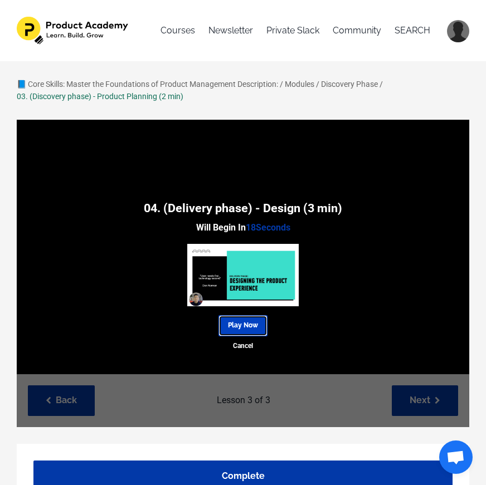
click at [246, 321] on link "Play Now" at bounding box center [242, 325] width 49 height 21
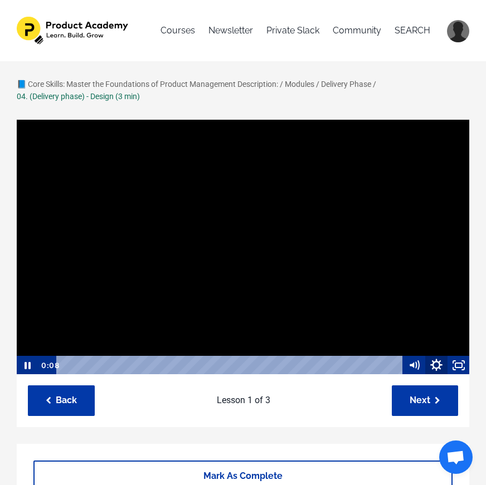
click at [437, 365] on icon "Show settings menu" at bounding box center [436, 365] width 27 height 23
click at [459, 326] on span "1x" at bounding box center [450, 327] width 28 height 19
click at [447, 278] on label "1.25x" at bounding box center [436, 270] width 67 height 19
click at [403, 262] on input "1.25x" at bounding box center [403, 261] width 1 height 1
radio input "true"
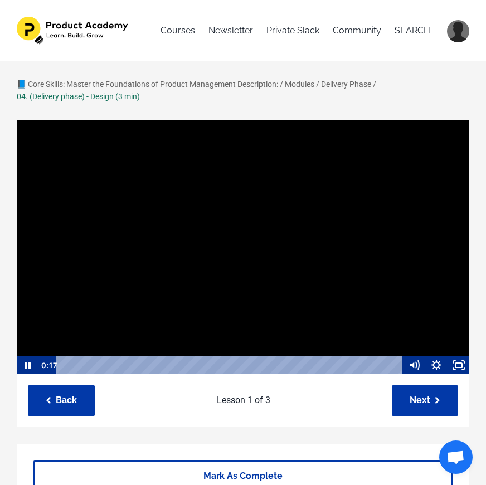
scroll to position [1, 0]
click at [25, 368] on icon "Pause" at bounding box center [28, 364] width 6 height 7
click at [25, 368] on icon "Play Video" at bounding box center [28, 364] width 22 height 19
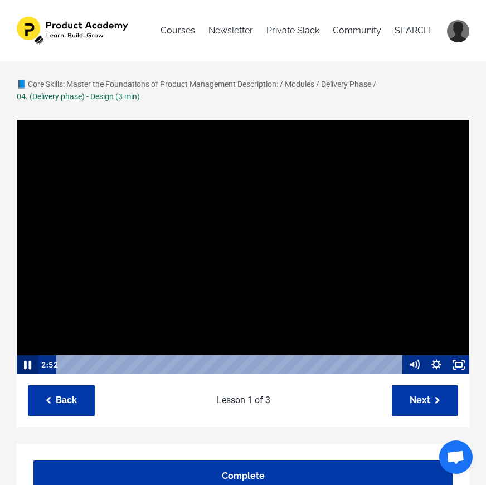
click at [26, 366] on icon "Pause" at bounding box center [27, 364] width 7 height 9
